Goal: Task Accomplishment & Management: Use online tool/utility

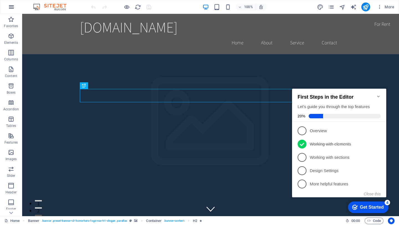
click at [13, 9] on icon "button" at bounding box center [11, 7] width 7 height 7
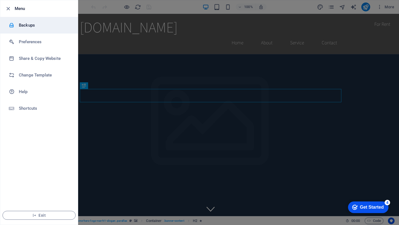
click at [30, 24] on h6 "Backups" at bounding box center [44, 25] width 51 height 7
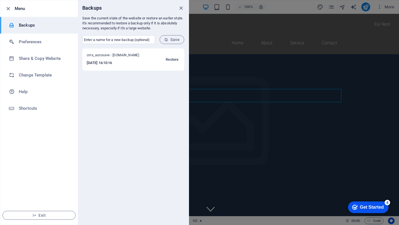
click at [174, 60] on span "Restore" at bounding box center [172, 59] width 13 height 7
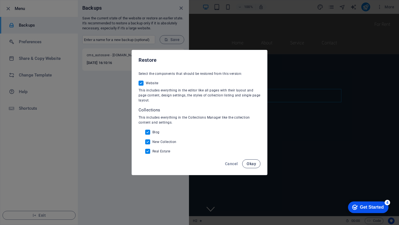
click at [249, 165] on span "Okay" at bounding box center [251, 164] width 9 height 4
